Goal: Task Accomplishment & Management: Use online tool/utility

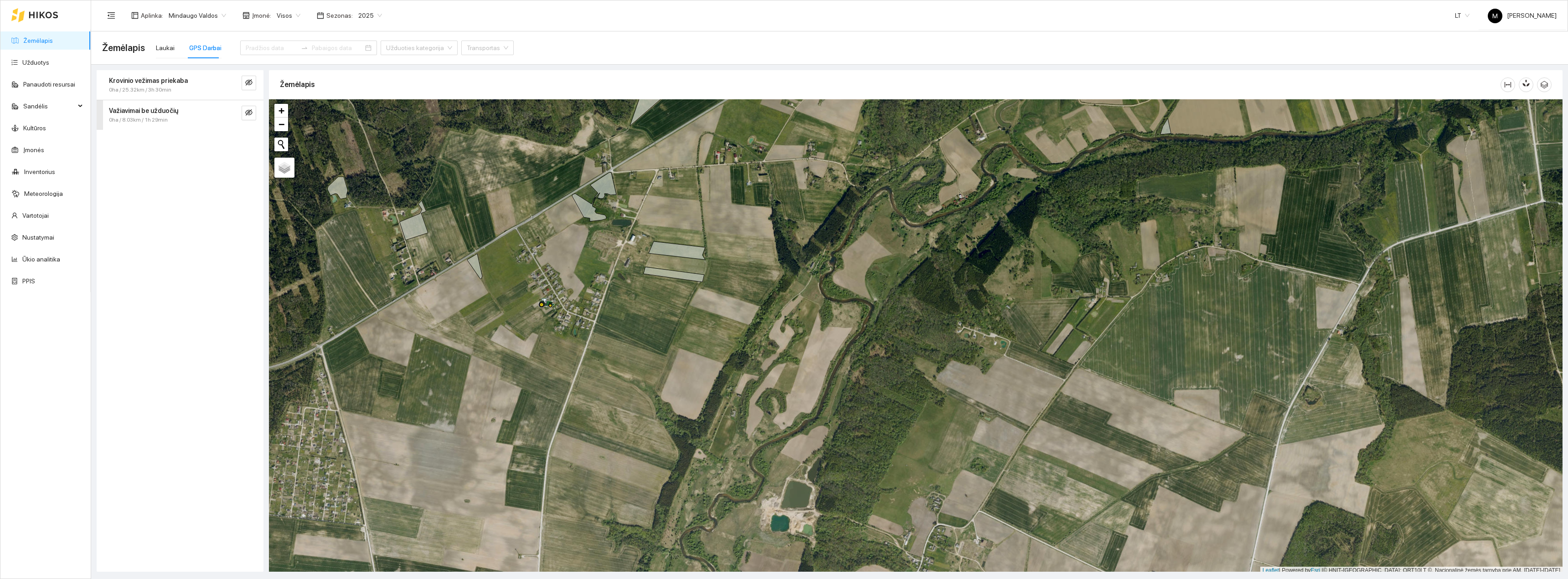
scroll to position [2, 0]
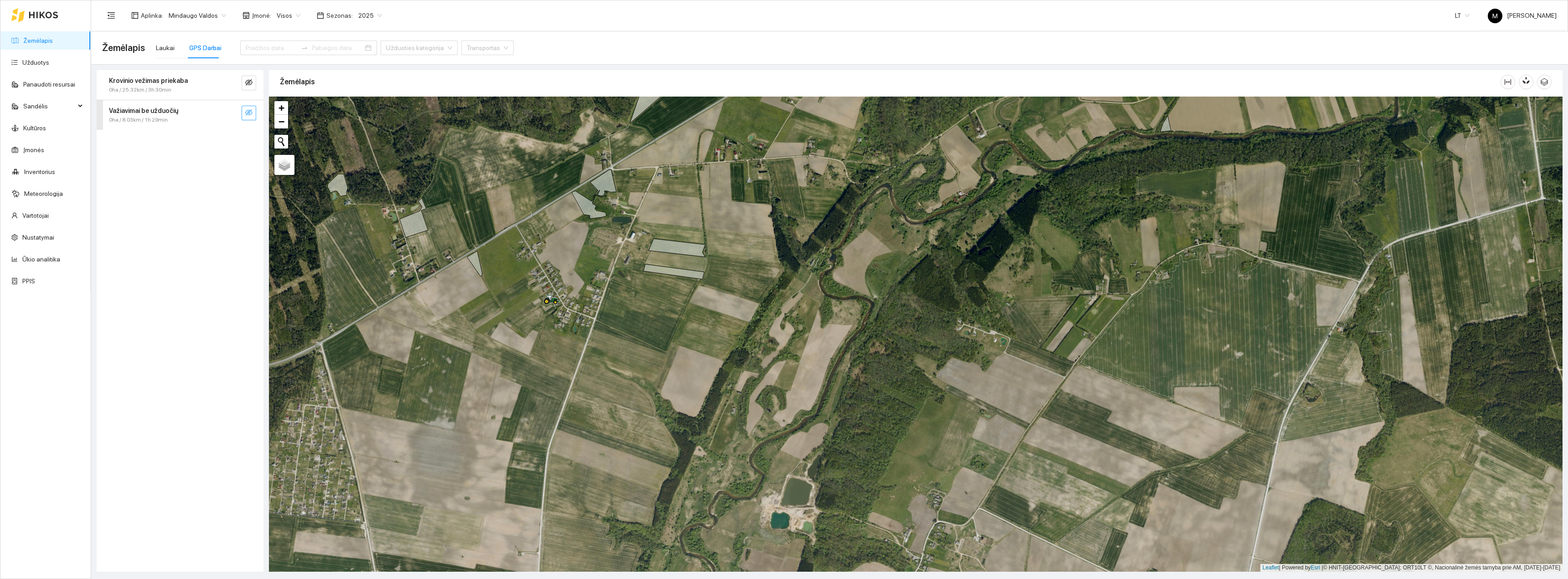
click at [245, 109] on icon "eye-invisible" at bounding box center [249, 113] width 7 height 7
click at [250, 86] on icon "eye-invisible" at bounding box center [249, 83] width 7 height 7
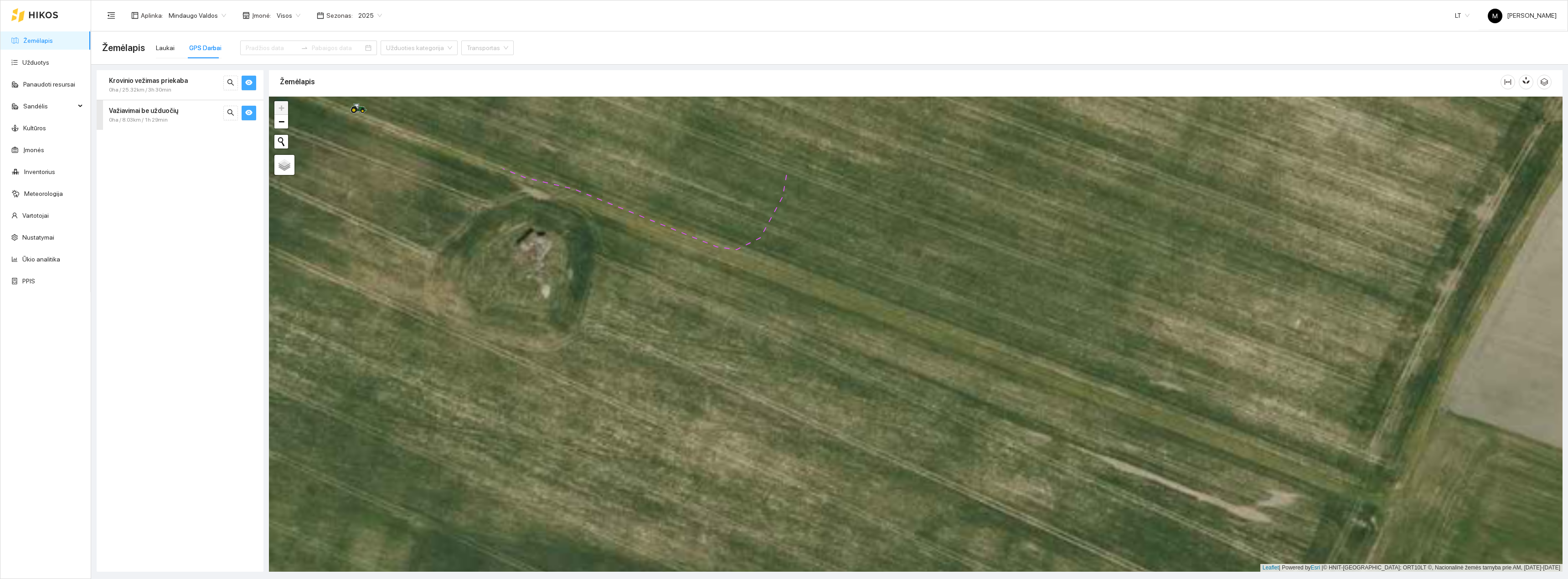
drag, startPoint x: 587, startPoint y: 208, endPoint x: 753, endPoint y: 447, distance: 291.0
click at [731, 431] on div "+ − Nieko nerasta. Bandykite dar kartą. Žemėlapis Palydovas Leaflet | Powered b…" at bounding box center [915, 334] width 1293 height 475
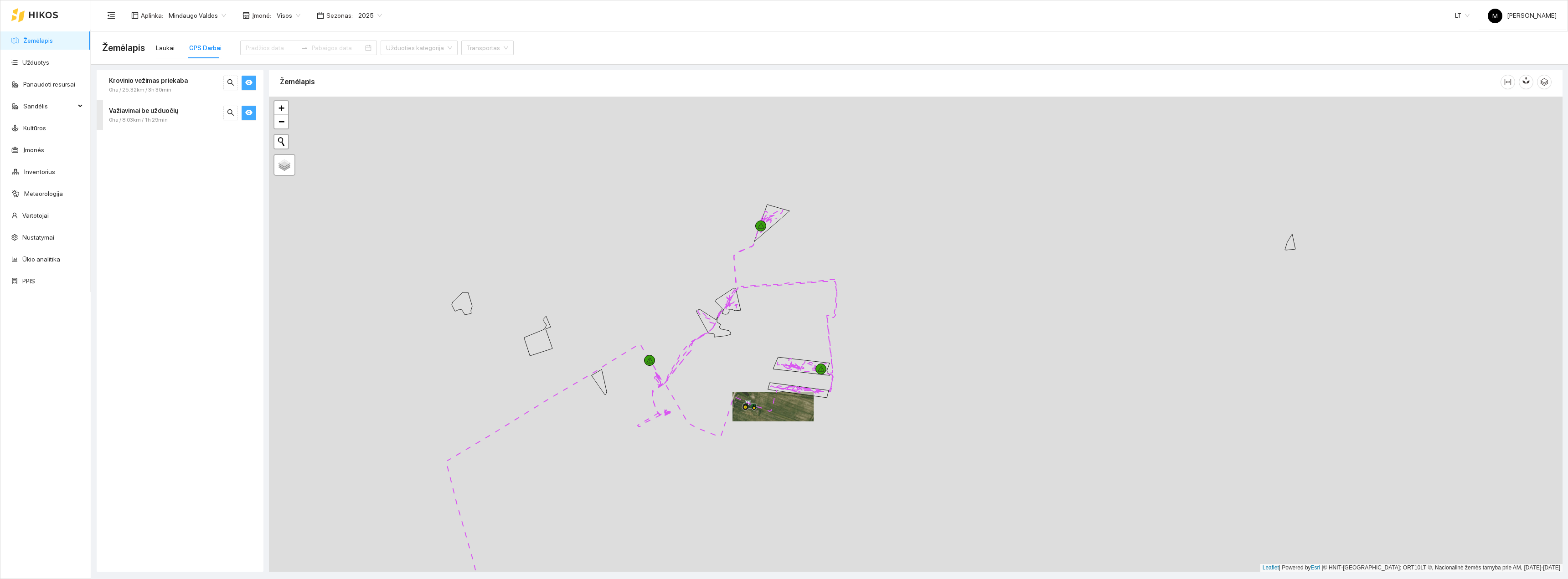
drag, startPoint x: 755, startPoint y: 439, endPoint x: 752, endPoint y: 374, distance: 65.1
click at [752, 375] on div "+ − Nieko nerasta. Bandykite dar kartą. Žemėlapis Palydovas Leaflet | Powered b…" at bounding box center [915, 334] width 1293 height 475
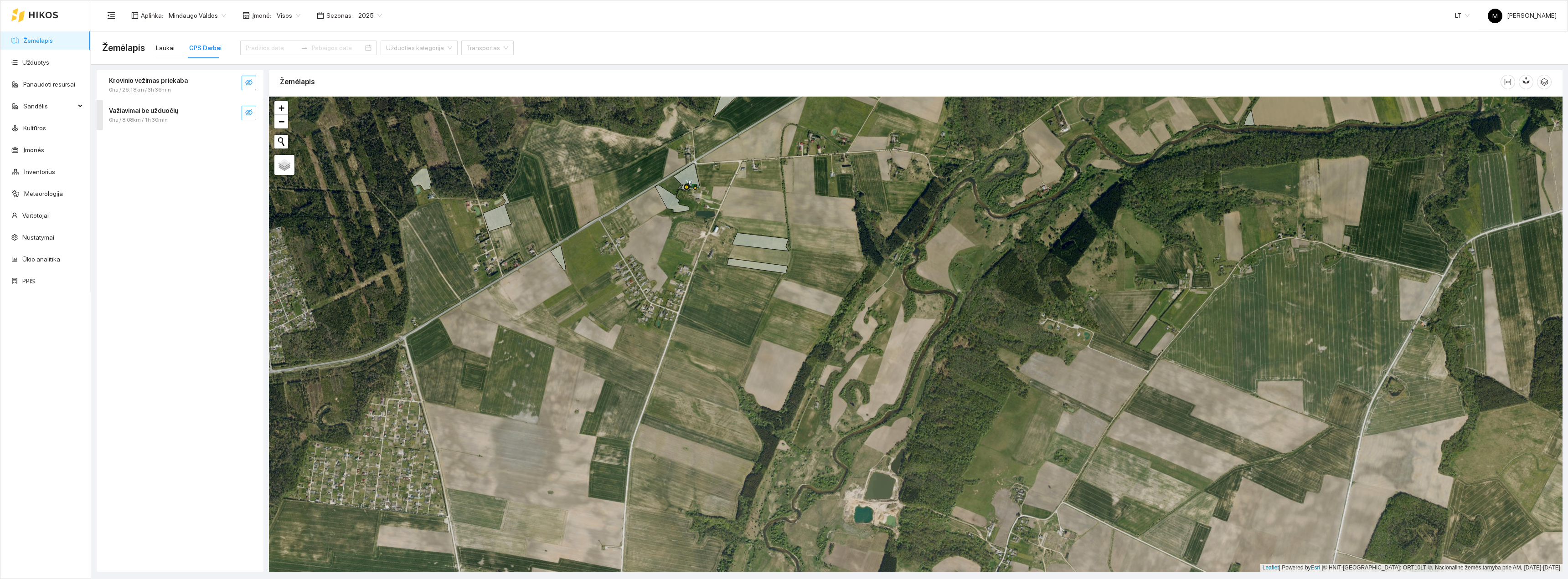
click at [252, 113] on icon "eye-invisible" at bounding box center [249, 113] width 7 height 6
click at [253, 74] on div "Krovinio vežimas priekaba 0ha / 26.18km / 3h 36min" at bounding box center [180, 85] width 167 height 30
click at [253, 85] on button "button" at bounding box center [249, 83] width 15 height 15
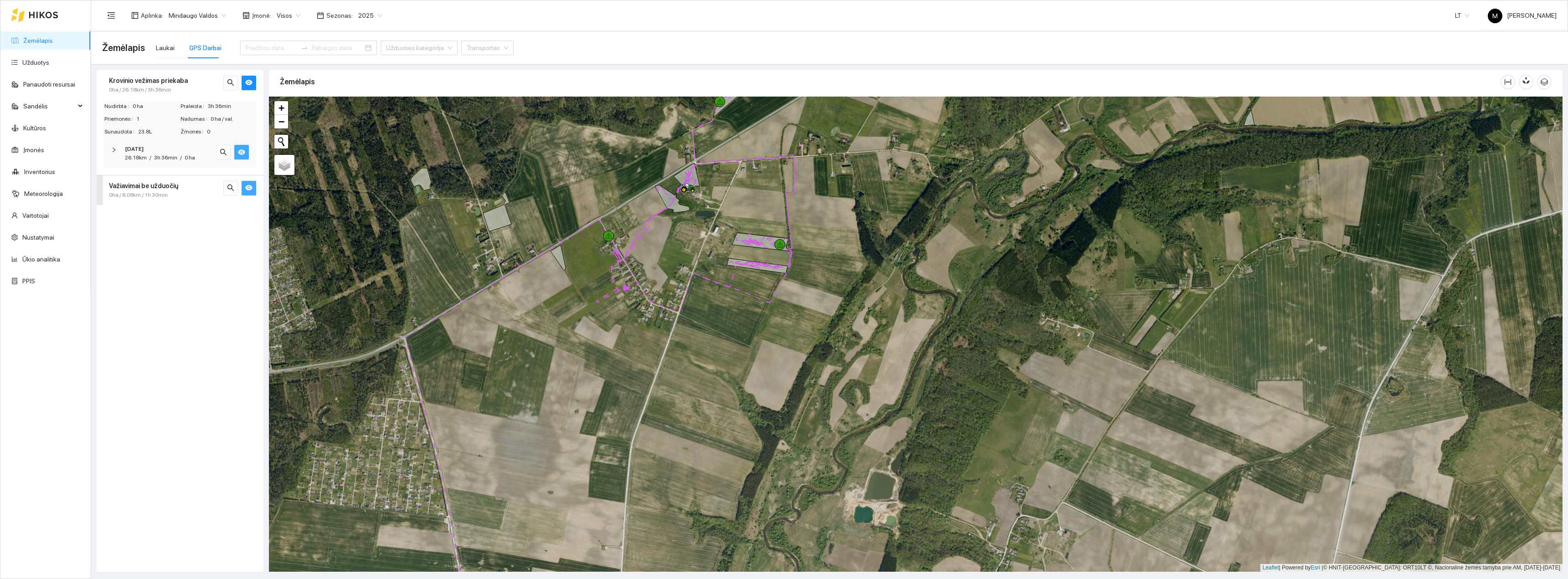
click at [242, 155] on icon "eye" at bounding box center [242, 152] width 7 height 7
click at [248, 185] on icon "eye" at bounding box center [249, 188] width 7 height 5
